Goal: Information Seeking & Learning: Learn about a topic

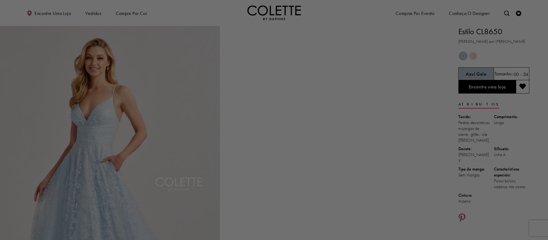
click at [140, 8] on div at bounding box center [277, 121] width 554 height 243
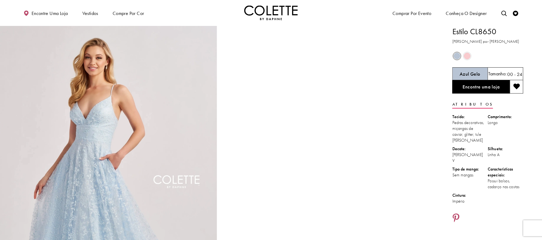
click at [285, 19] on img "Visite a página inicial" at bounding box center [271, 13] width 54 height 15
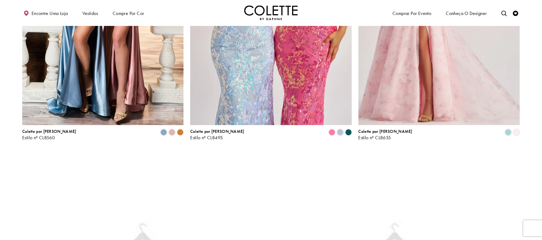
scroll to position [964, 0]
